Goal: Task Accomplishment & Management: Use online tool/utility

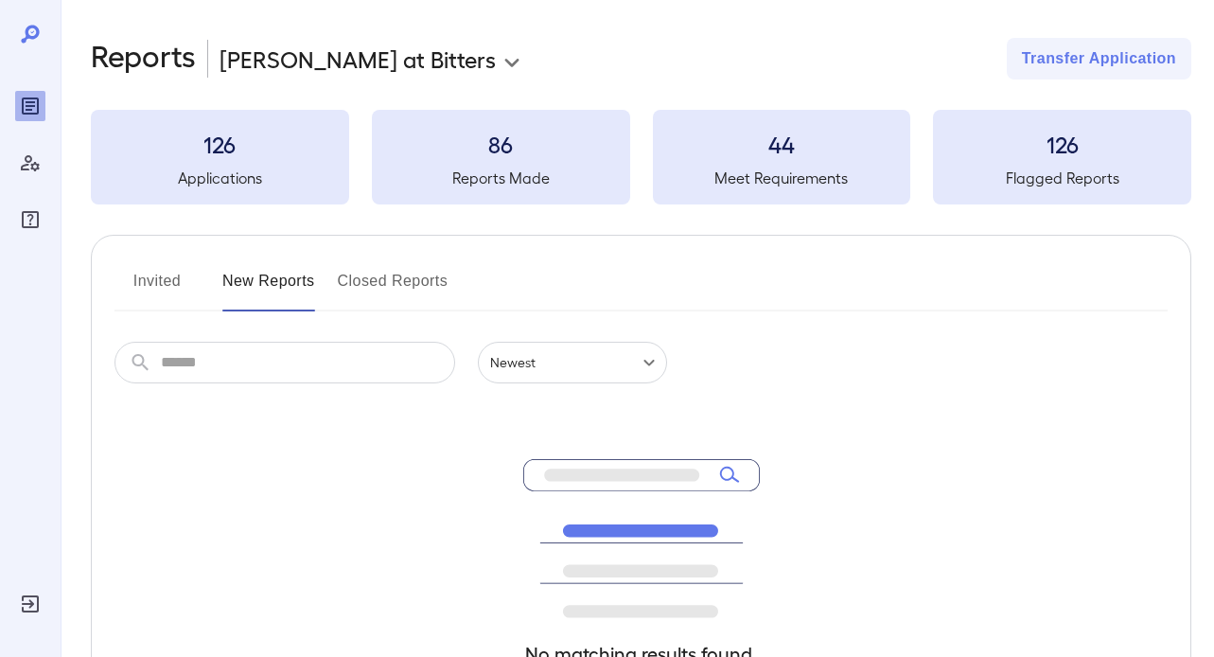
click at [289, 277] on button "New Reports" at bounding box center [268, 288] width 93 height 45
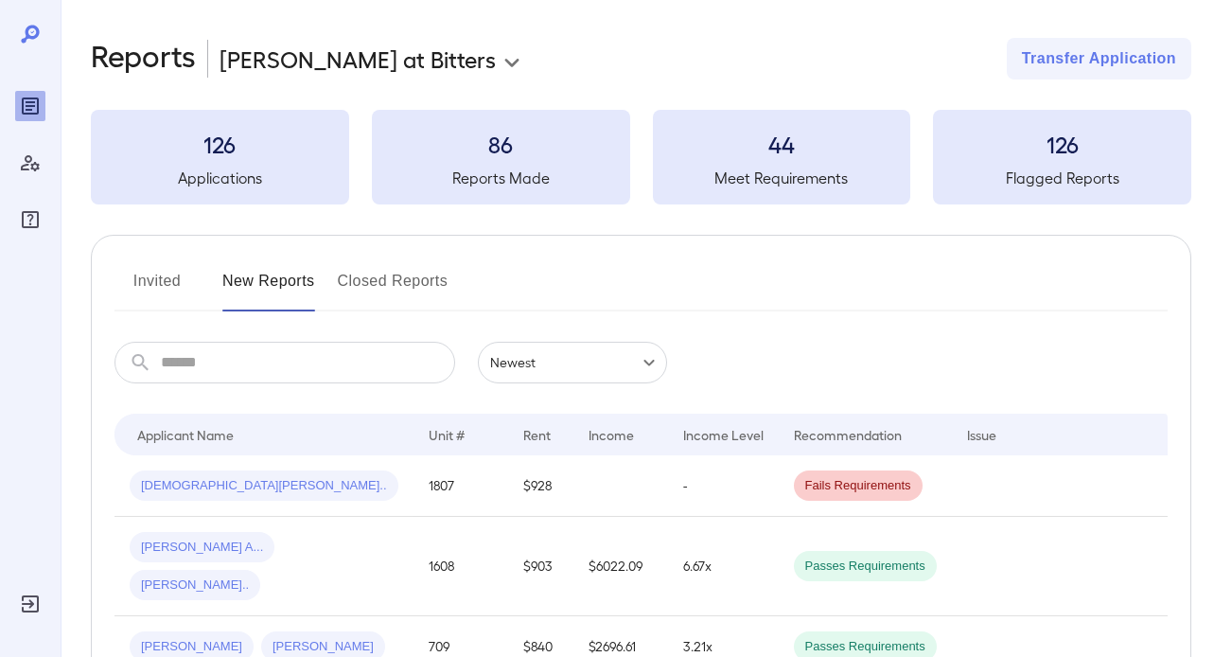
scroll to position [77, 0]
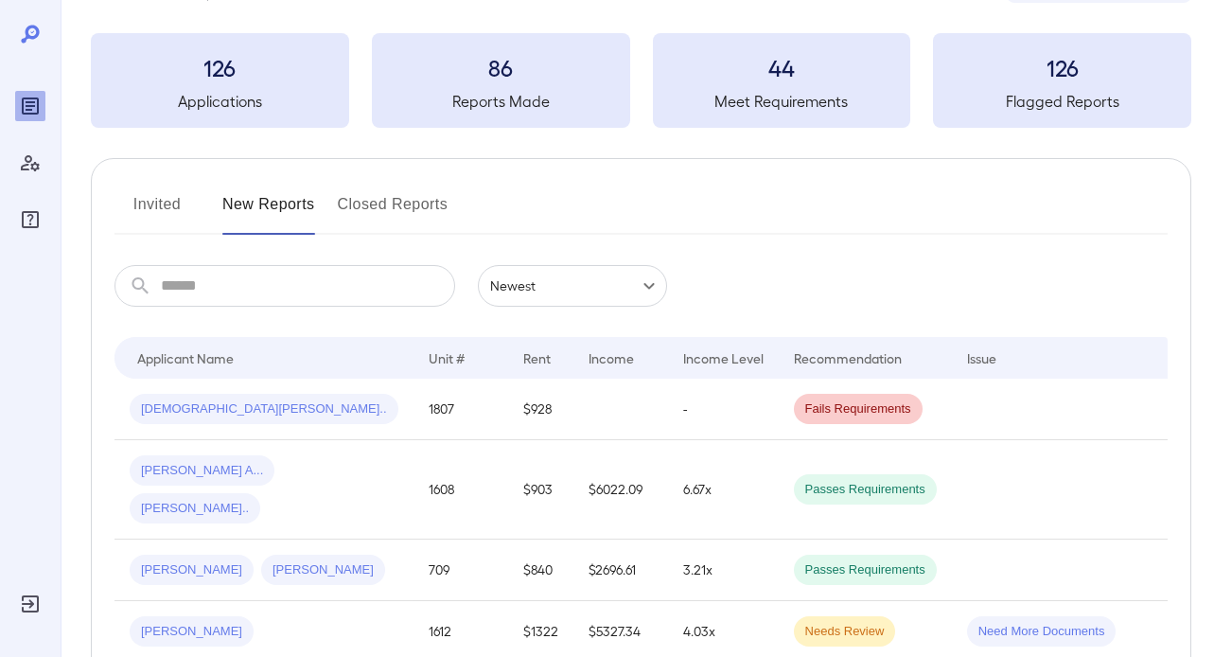
click at [146, 222] on button "Invited" at bounding box center [156, 211] width 85 height 45
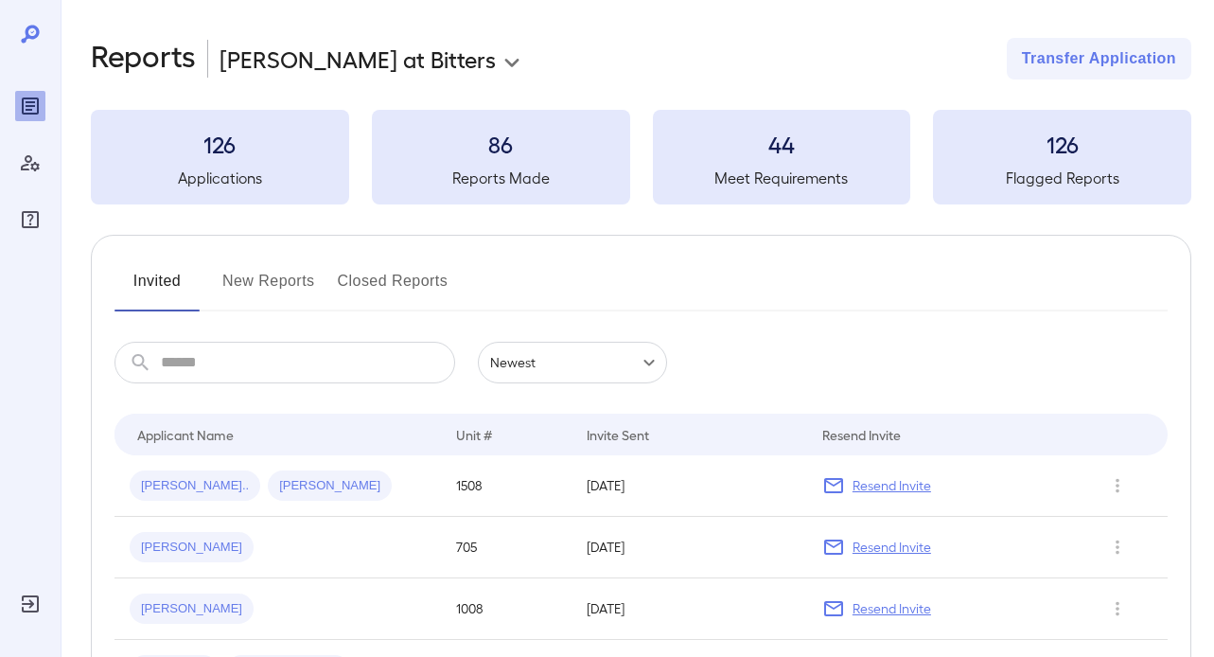
click at [243, 233] on div "**********" at bounding box center [641, 400] width 1100 height 725
click at [267, 270] on button "New Reports" at bounding box center [268, 288] width 93 height 45
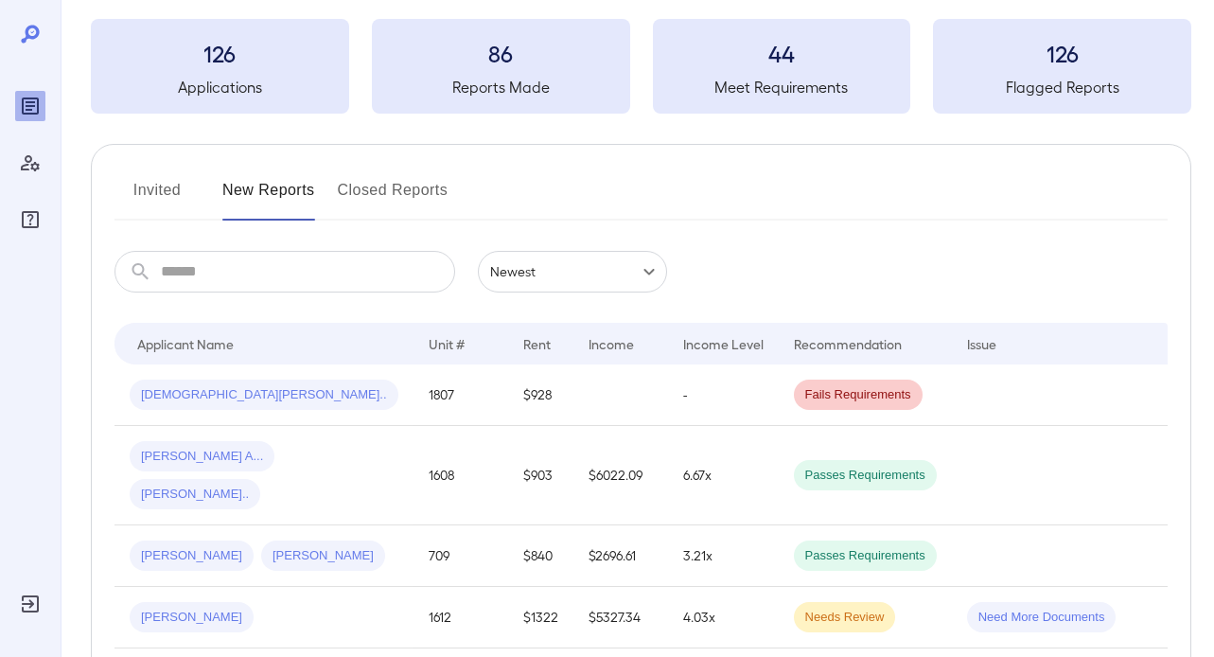
scroll to position [93, 0]
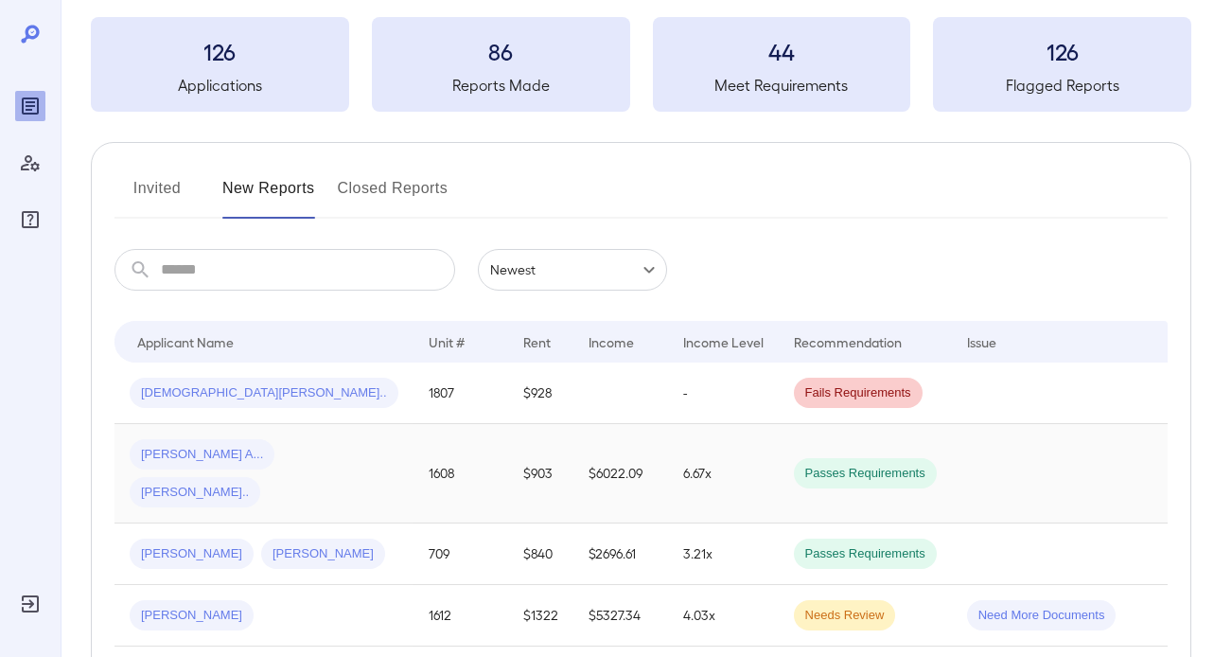
click at [310, 458] on div "[PERSON_NAME] A... [PERSON_NAME].." at bounding box center [264, 473] width 269 height 68
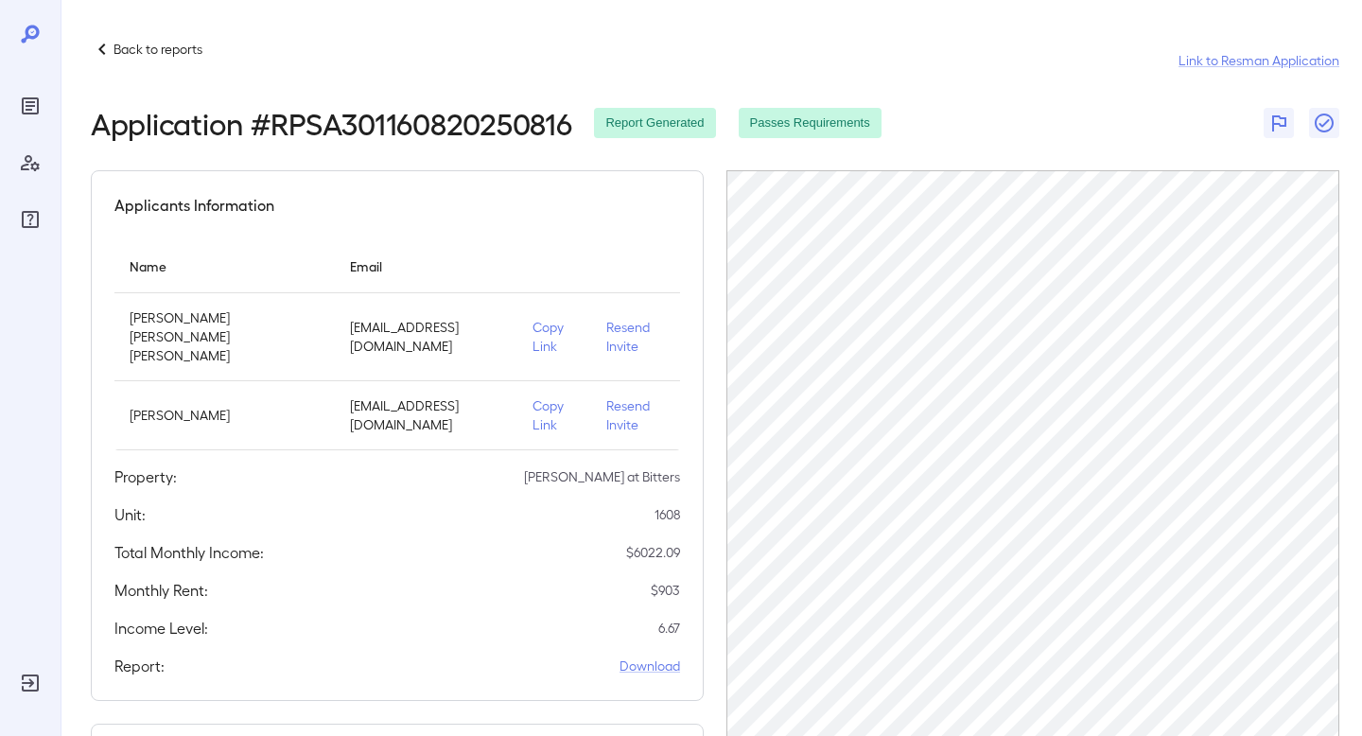
click at [115, 50] on p "Back to reports" at bounding box center [158, 49] width 89 height 19
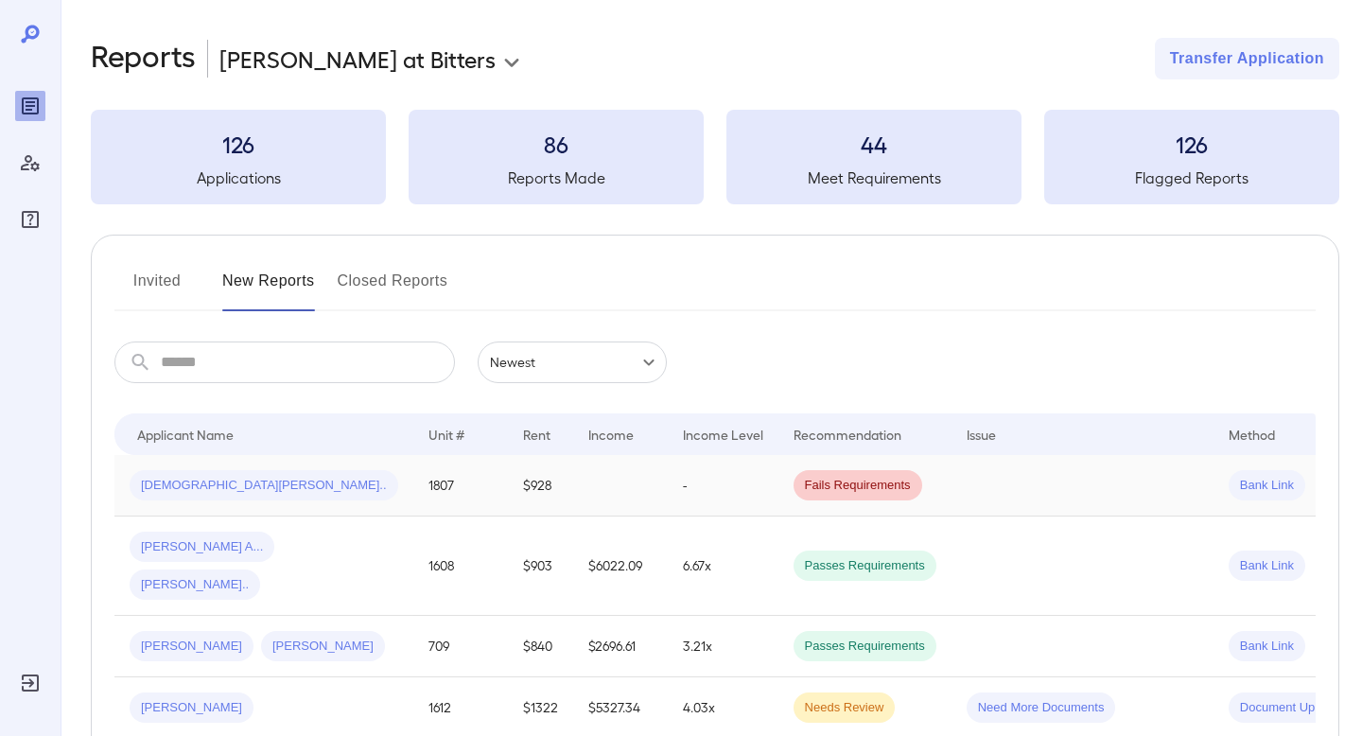
click at [280, 486] on div "[DEMOGRAPHIC_DATA][PERSON_NAME].." at bounding box center [264, 485] width 269 height 30
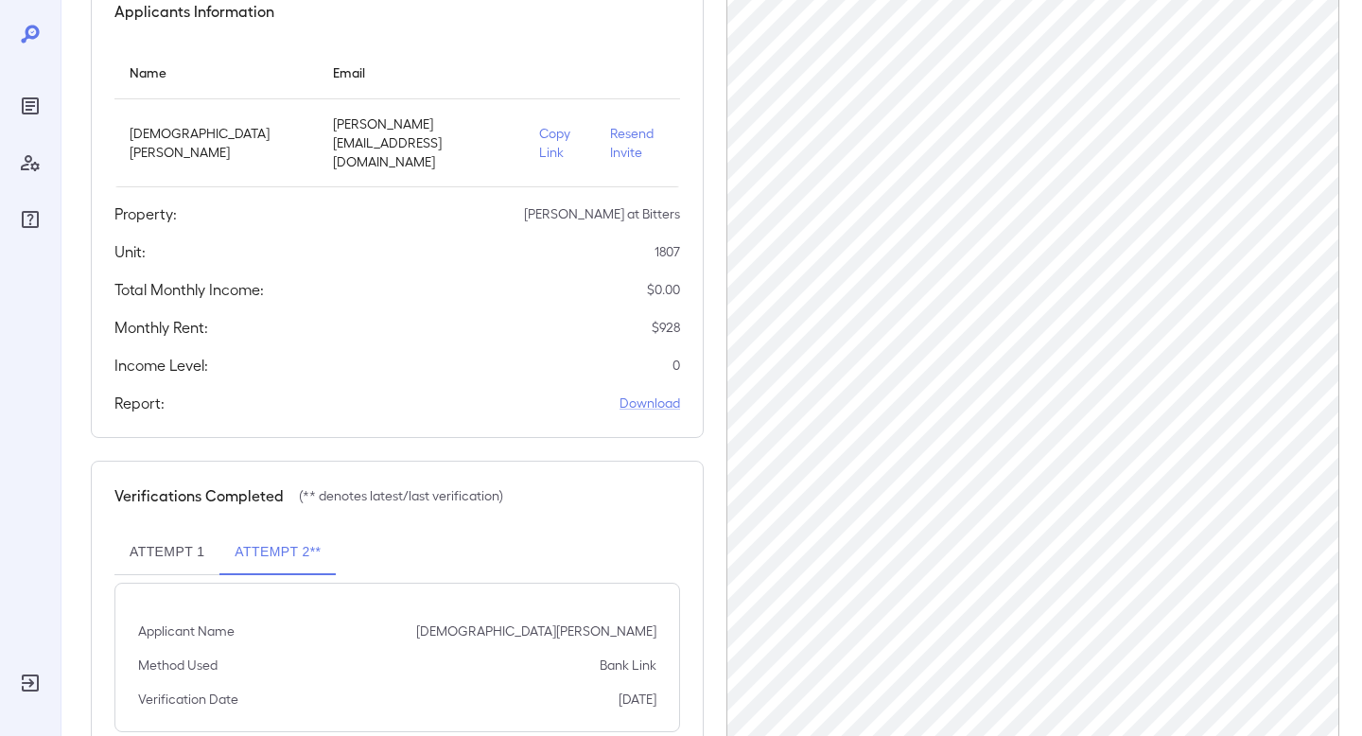
scroll to position [193, 0]
click at [539, 137] on p "Copy Link" at bounding box center [559, 144] width 41 height 38
